Goal: Task Accomplishment & Management: Manage account settings

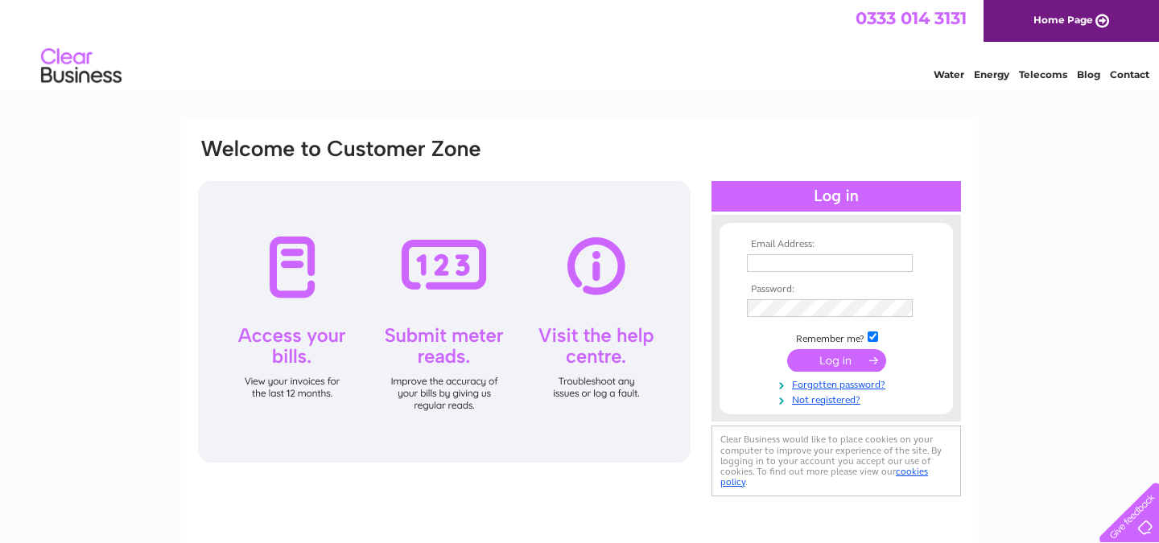
click at [769, 266] on input "text" at bounding box center [830, 263] width 166 height 18
type input "hotandtastyhut@gmail.com"
click at [787, 351] on input "submit" at bounding box center [836, 362] width 99 height 23
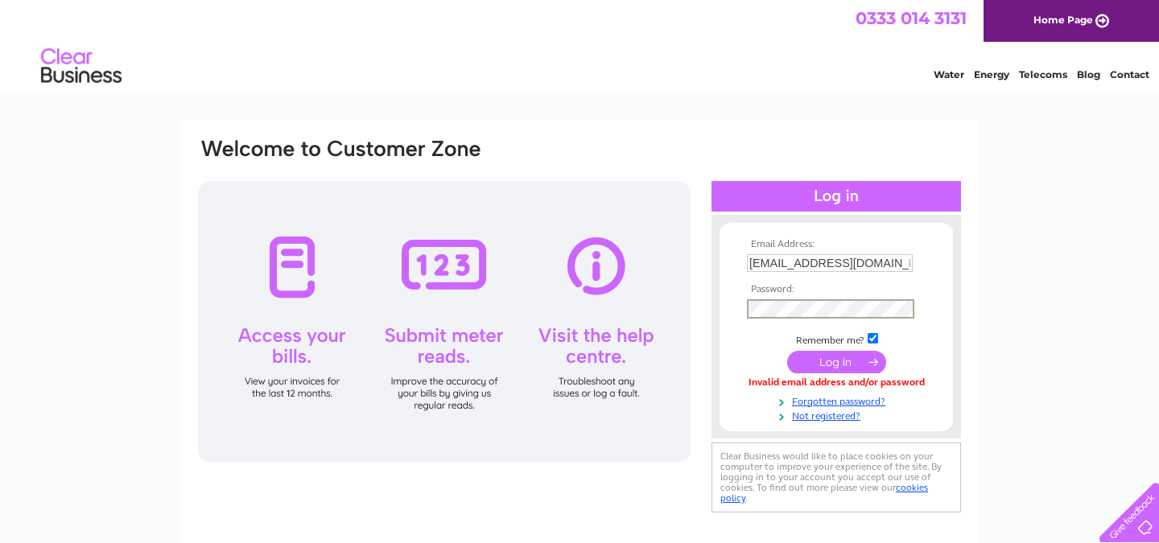
click at [867, 361] on input "submit" at bounding box center [836, 362] width 99 height 23
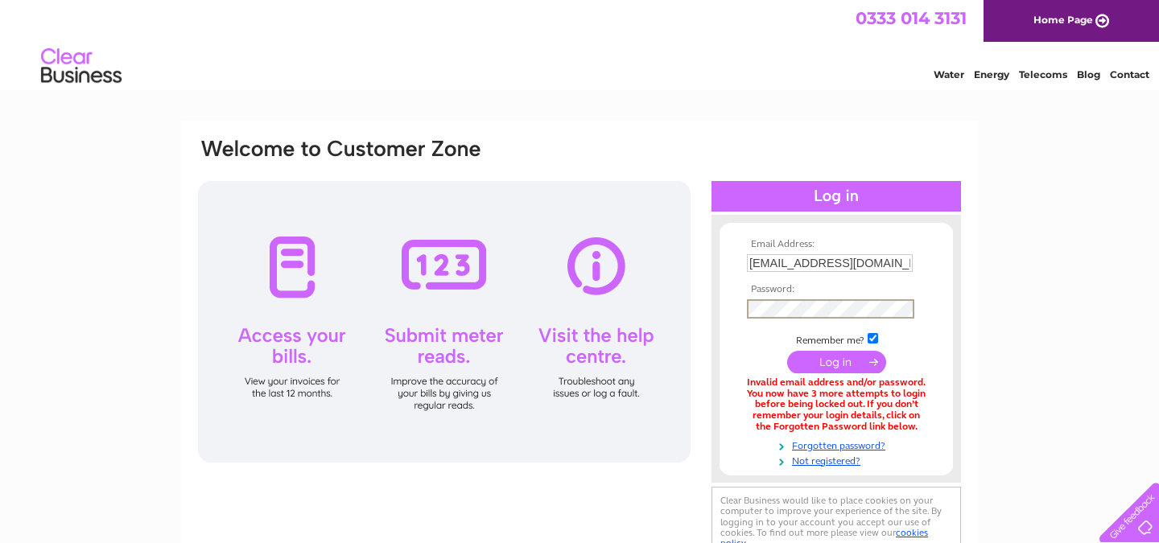
click at [787, 351] on input "submit" at bounding box center [836, 362] width 99 height 23
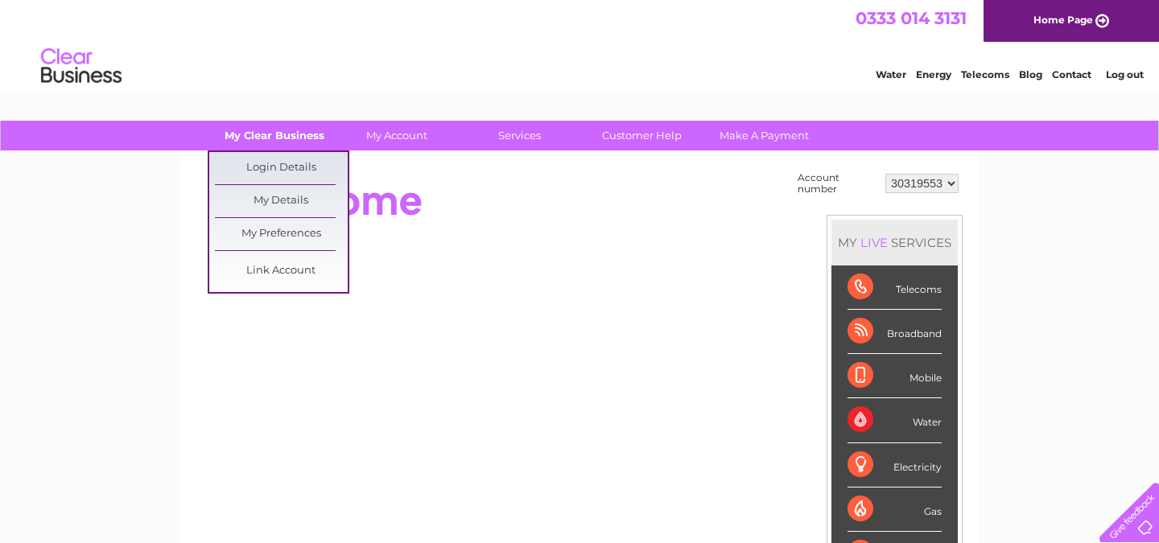
click at [262, 132] on link "My Clear Business" at bounding box center [274, 136] width 133 height 30
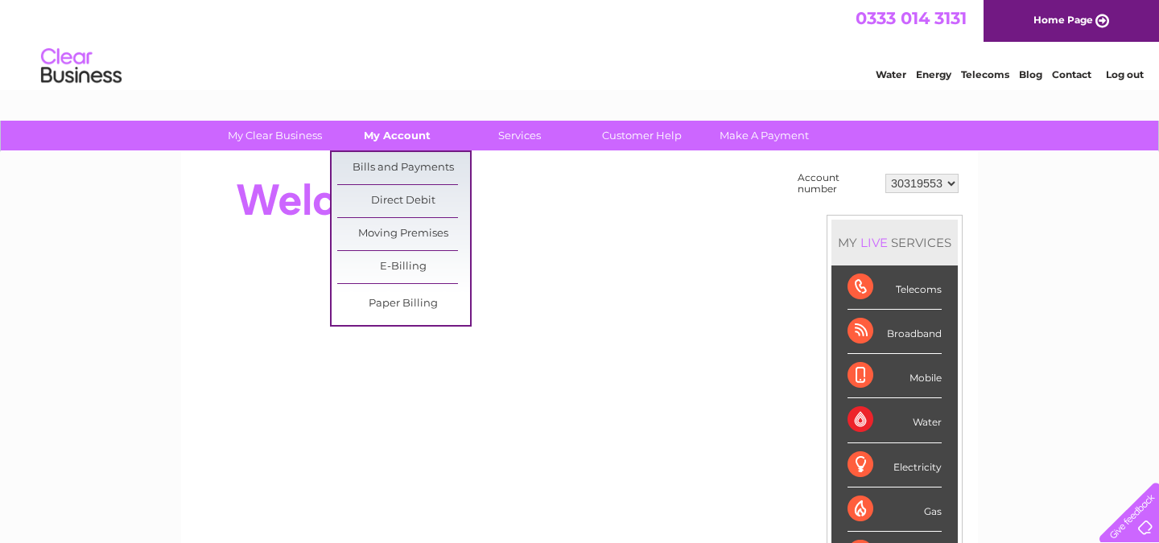
click at [405, 128] on link "My Account" at bounding box center [397, 136] width 133 height 30
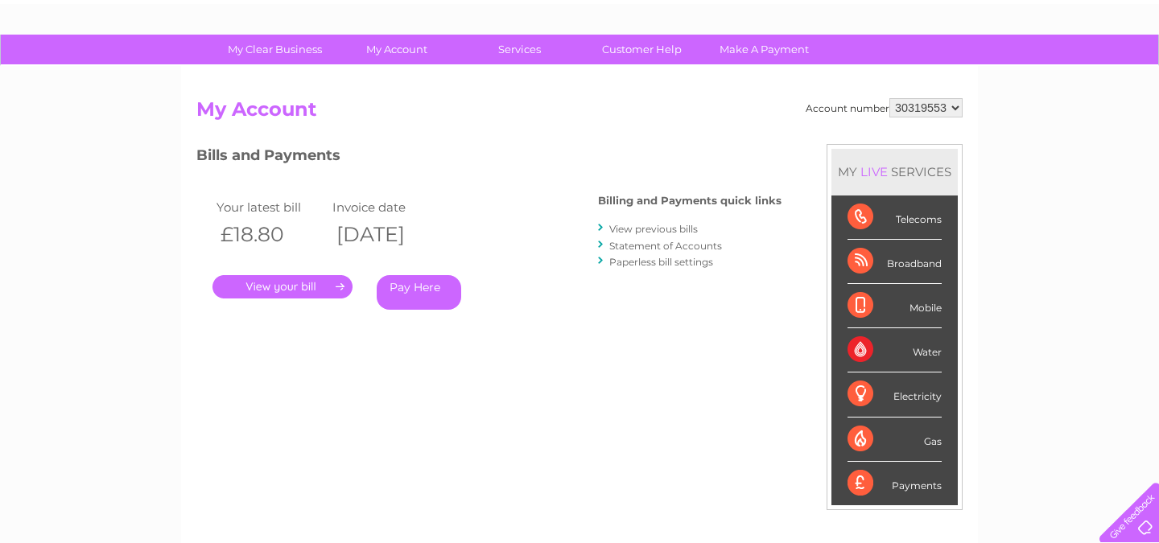
scroll to position [76, 0]
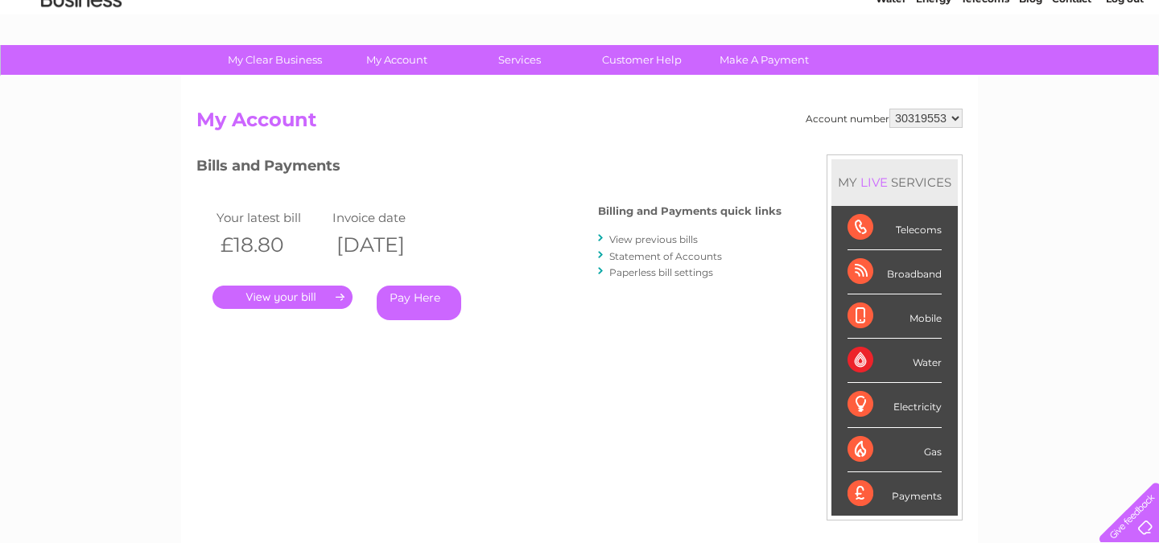
click at [325, 296] on link "." at bounding box center [282, 297] width 140 height 23
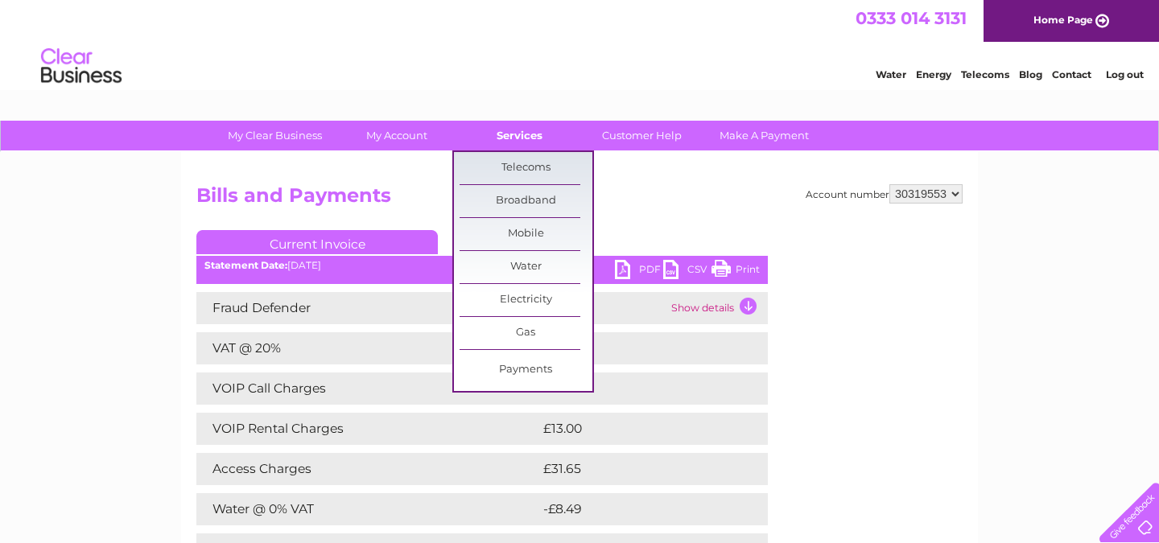
click at [521, 143] on link "Services" at bounding box center [519, 136] width 133 height 30
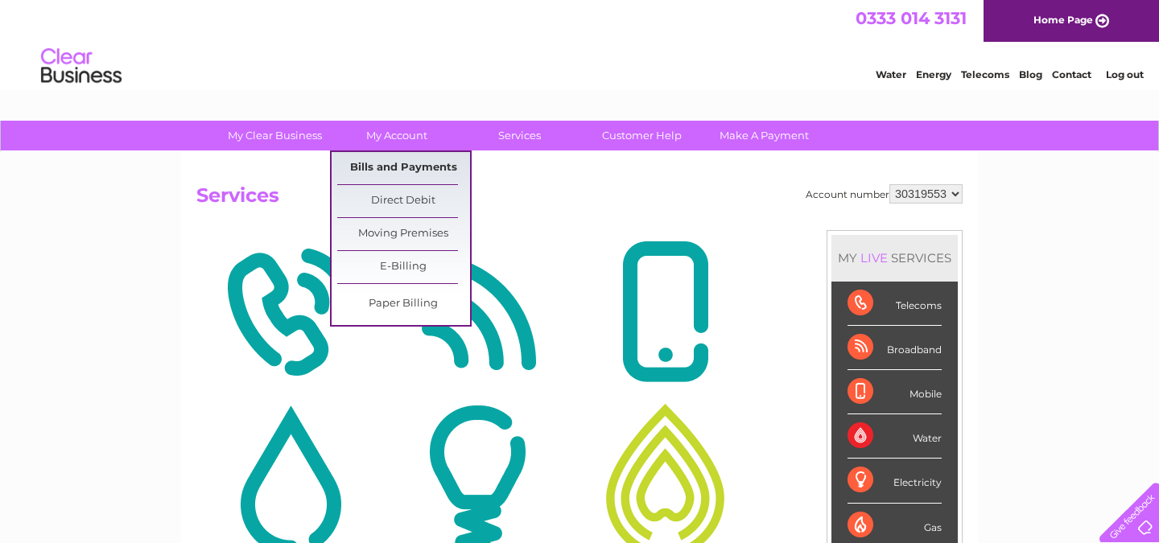
click at [435, 176] on link "Bills and Payments" at bounding box center [403, 168] width 133 height 32
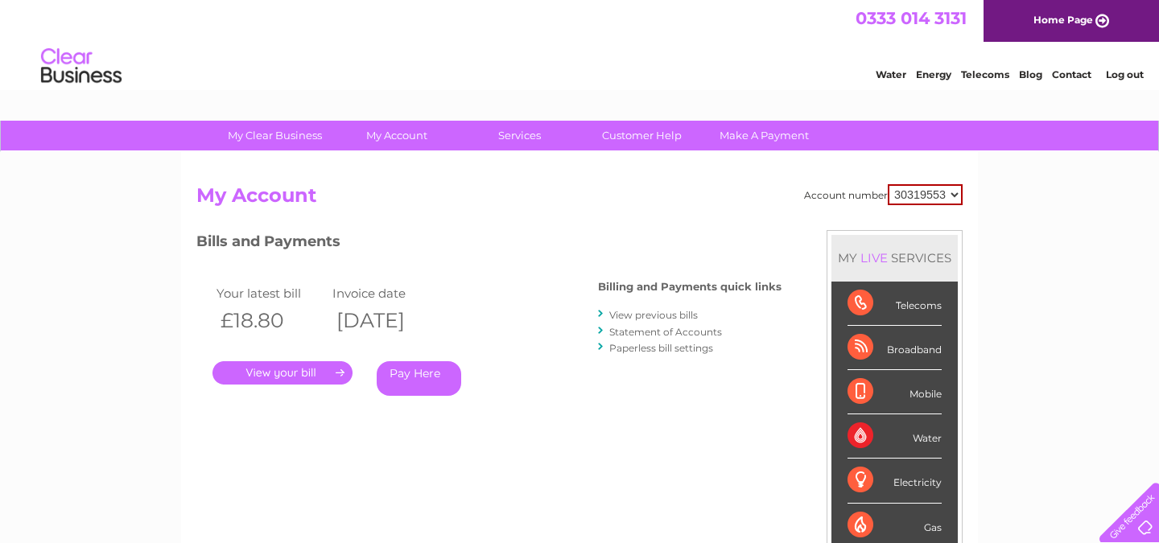
click at [1131, 76] on link "Log out" at bounding box center [1125, 74] width 38 height 12
